Goal: Task Accomplishment & Management: Complete application form

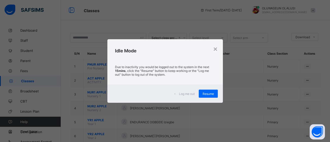
scroll to position [4, 0]
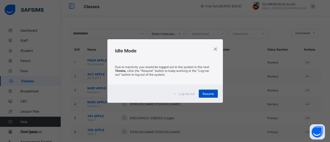
click at [208, 94] on span "Resume" at bounding box center [207, 94] width 11 height 4
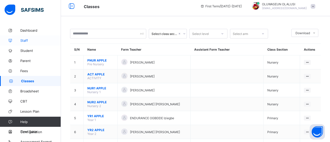
click at [25, 41] on span "Staff" at bounding box center [40, 41] width 41 height 4
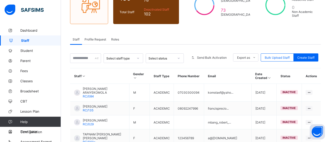
scroll to position [55, 0]
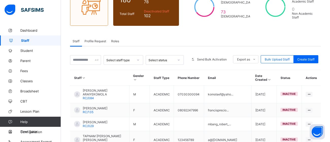
click at [109, 43] on div "Roles" at bounding box center [115, 41] width 13 height 10
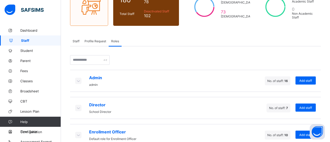
click at [90, 40] on span "Profile Request" at bounding box center [95, 41] width 22 height 4
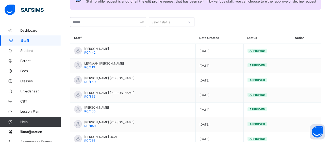
scroll to position [127, 0]
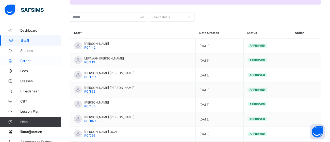
click at [29, 62] on span "Parent" at bounding box center [40, 61] width 41 height 4
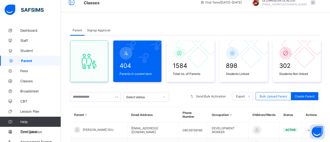
scroll to position [7, 0]
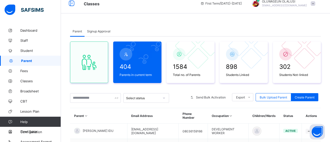
click at [97, 31] on span "Signup Approval" at bounding box center [98, 31] width 23 height 4
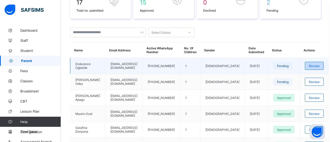
scroll to position [95, 0]
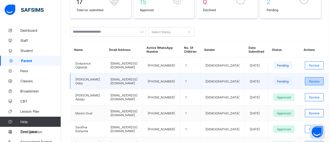
click at [309, 82] on span "Review" at bounding box center [314, 82] width 11 height 4
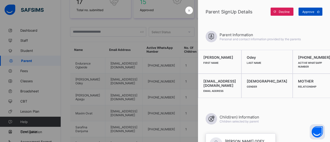
click at [317, 11] on icon at bounding box center [318, 11] width 4 height 3
click at [317, 11] on icon at bounding box center [318, 12] width 4 height 4
click at [308, 10] on div "Approve" at bounding box center [310, 12] width 24 height 8
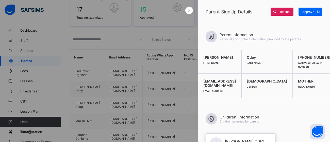
scroll to position [84, 0]
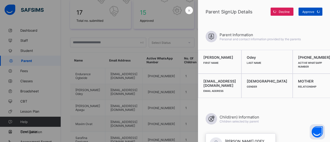
click at [310, 13] on div "Approve" at bounding box center [310, 12] width 24 height 8
click at [315, 12] on span at bounding box center [318, 12] width 8 height 8
